Goal: Book appointment/travel/reservation

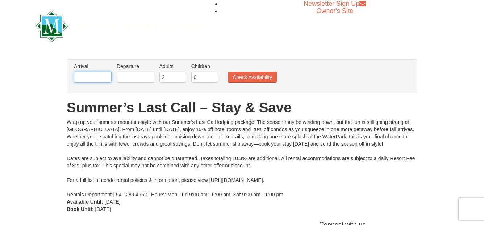
click at [83, 74] on input "text" at bounding box center [93, 77] width 38 height 11
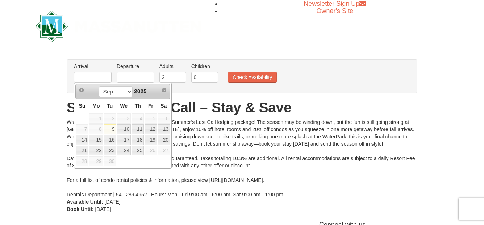
click at [150, 152] on span "26" at bounding box center [151, 151] width 12 height 10
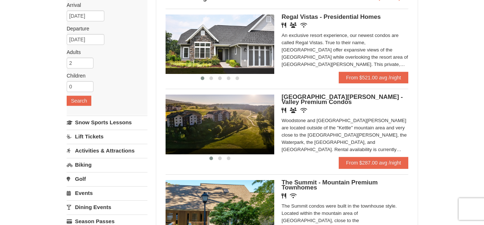
scroll to position [63, 0]
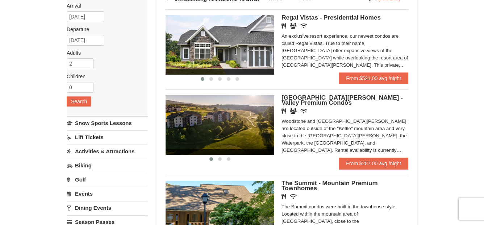
click at [314, 101] on span "[GEOGRAPHIC_DATA][PERSON_NAME] - Valley Premium Condos" at bounding box center [342, 100] width 121 height 12
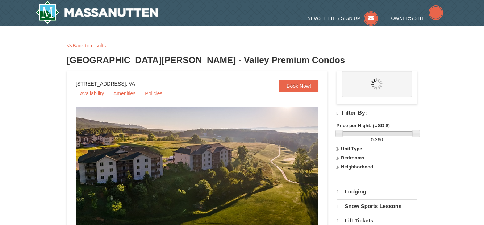
select select "9"
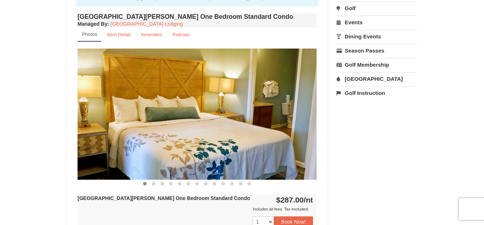
scroll to position [250, 0]
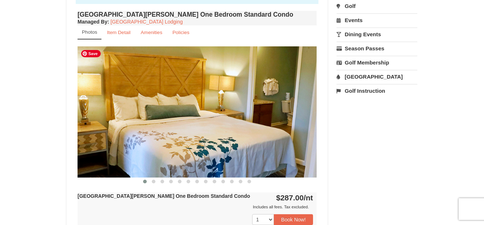
click at [198, 103] on img at bounding box center [197, 111] width 239 height 131
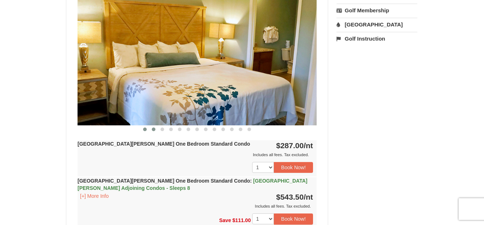
scroll to position [304, 0]
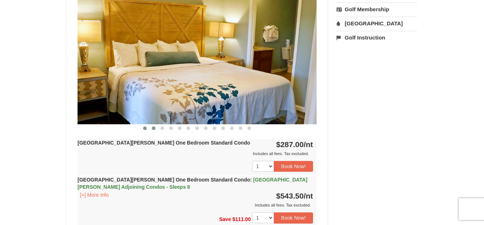
click at [154, 130] on button at bounding box center [153, 128] width 9 height 7
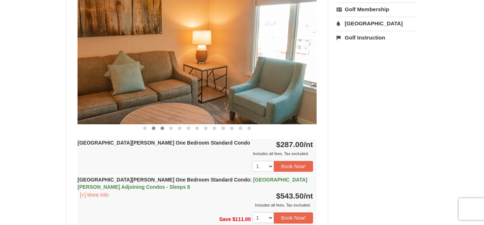
click at [160, 130] on button at bounding box center [162, 128] width 9 height 7
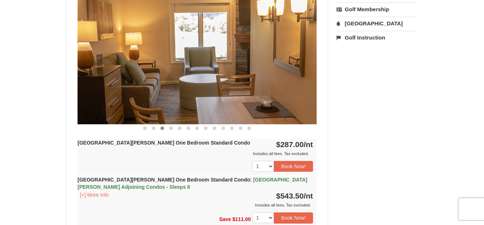
scroll to position [303, 0]
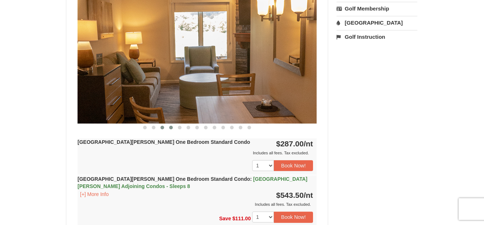
click at [170, 130] on button at bounding box center [171, 127] width 9 height 7
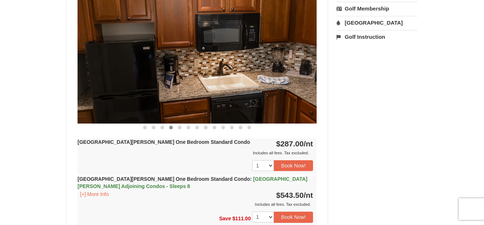
scroll to position [304, 0]
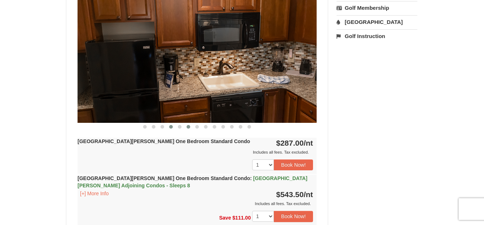
click at [187, 129] on button at bounding box center [188, 126] width 9 height 7
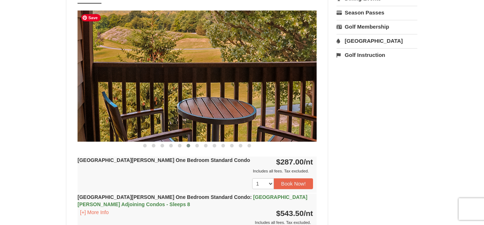
scroll to position [274, 0]
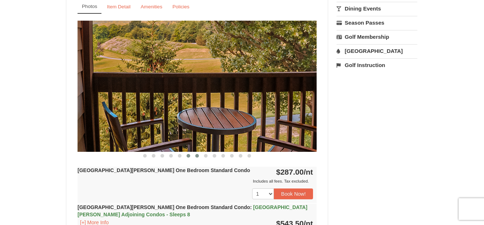
click at [196, 157] on span at bounding box center [197, 156] width 4 height 4
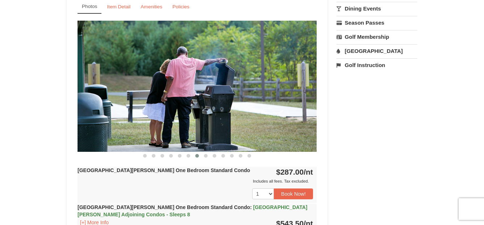
scroll to position [275, 0]
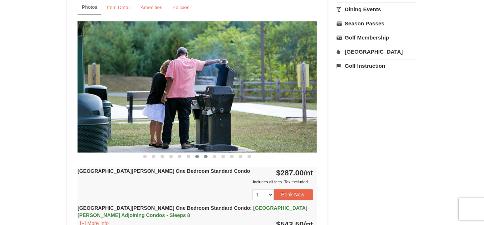
click at [206, 157] on span at bounding box center [206, 157] width 4 height 4
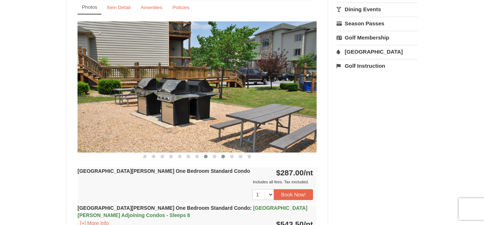
click at [221, 157] on button at bounding box center [223, 156] width 9 height 7
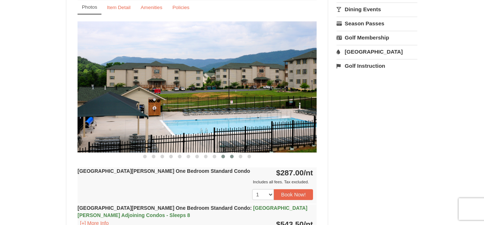
click at [232, 156] on span at bounding box center [232, 157] width 4 height 4
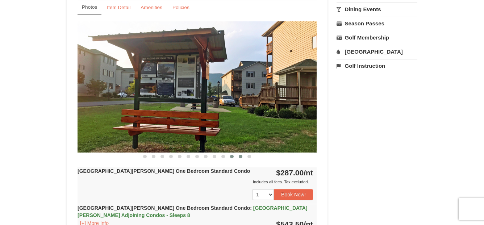
click at [243, 158] on button at bounding box center [240, 156] width 9 height 7
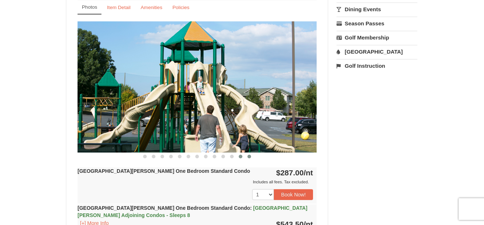
click at [251, 158] on button at bounding box center [249, 156] width 9 height 7
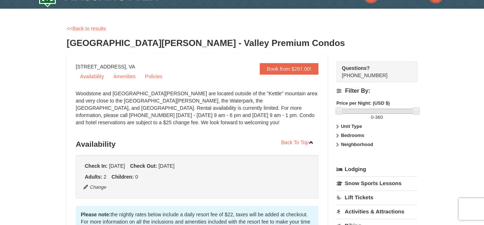
scroll to position [0, 0]
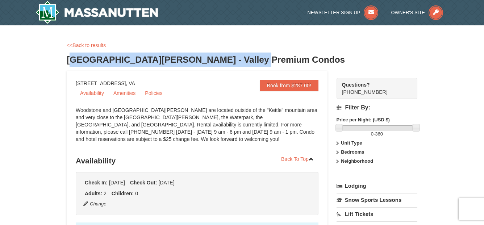
drag, startPoint x: 71, startPoint y: 59, endPoint x: 259, endPoint y: 58, distance: 188.1
click at [259, 58] on h3 "[GEOGRAPHIC_DATA][PERSON_NAME] - Valley Premium Condos" at bounding box center [242, 60] width 351 height 14
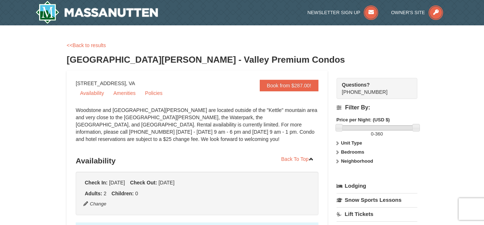
click at [271, 58] on h3 "[GEOGRAPHIC_DATA][PERSON_NAME] - Valley Premium Condos" at bounding box center [242, 60] width 351 height 14
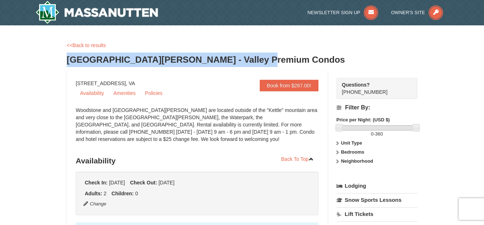
drag, startPoint x: 265, startPoint y: 59, endPoint x: 66, endPoint y: 60, distance: 198.9
copy h3 "[GEOGRAPHIC_DATA][PERSON_NAME] - Valley Premium Condos"
click at [91, 46] on link "<<Back to results" at bounding box center [86, 45] width 39 height 6
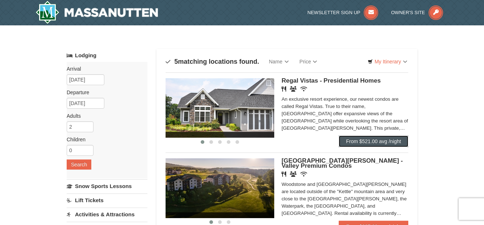
click at [377, 141] on link "From $521.00 avg /night" at bounding box center [374, 142] width 70 height 12
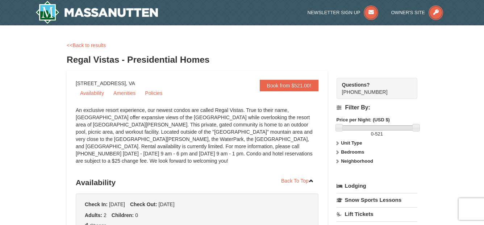
click at [207, 64] on h3 "Regal Vistas - Presidential Homes" at bounding box center [242, 60] width 351 height 14
drag, startPoint x: 212, startPoint y: 59, endPoint x: 122, endPoint y: 57, distance: 90.6
copy h3 "Regal Vistas - Presidential Homes"
